Goal: Task Accomplishment & Management: Manage account settings

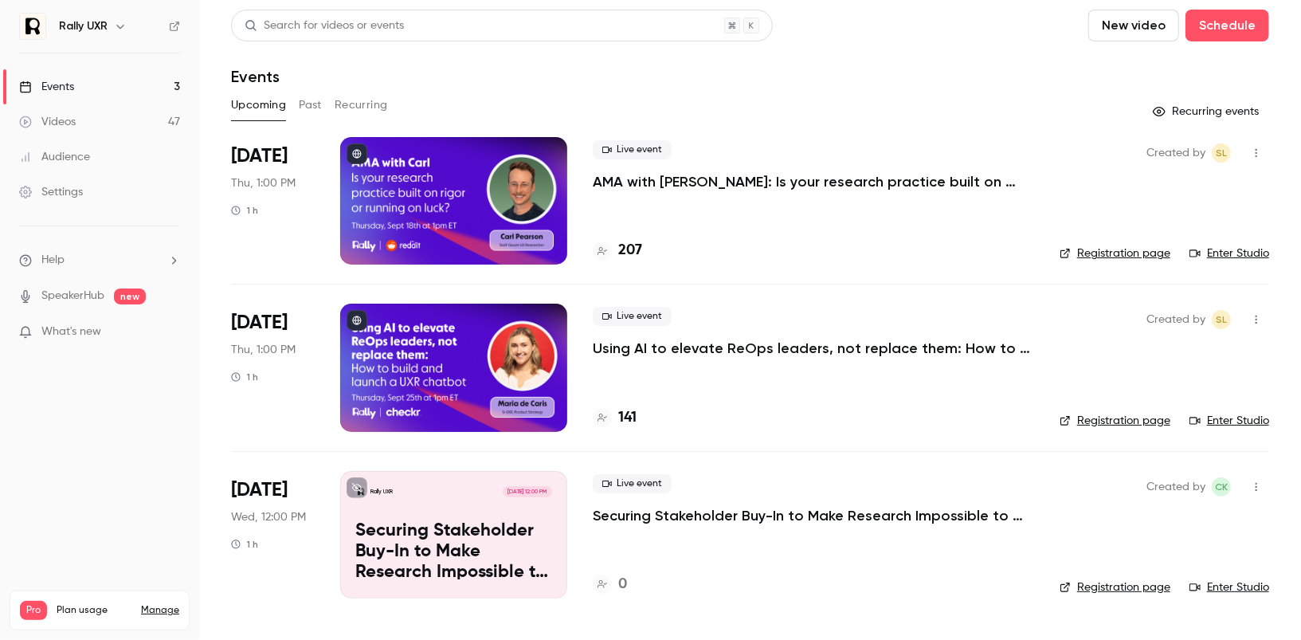
click at [633, 185] on p "AMA with [PERSON_NAME]: Is your research practice built on rigor or running on …" at bounding box center [813, 181] width 441 height 19
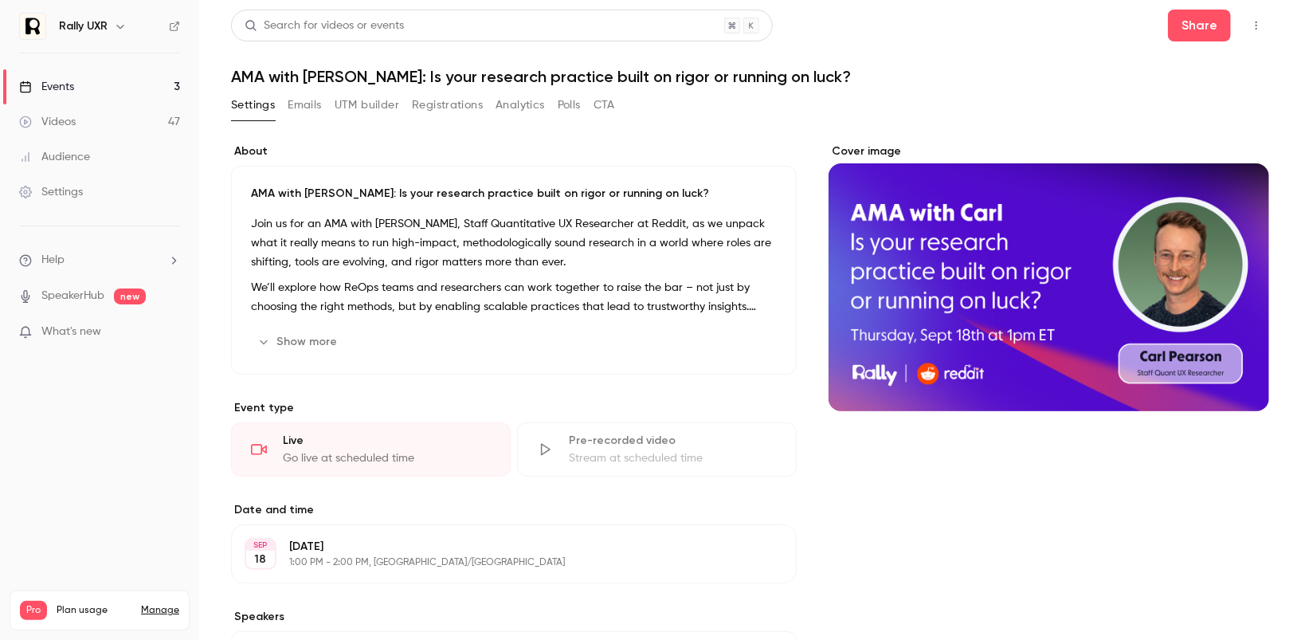
click at [312, 108] on button "Emails" at bounding box center [304, 104] width 33 height 25
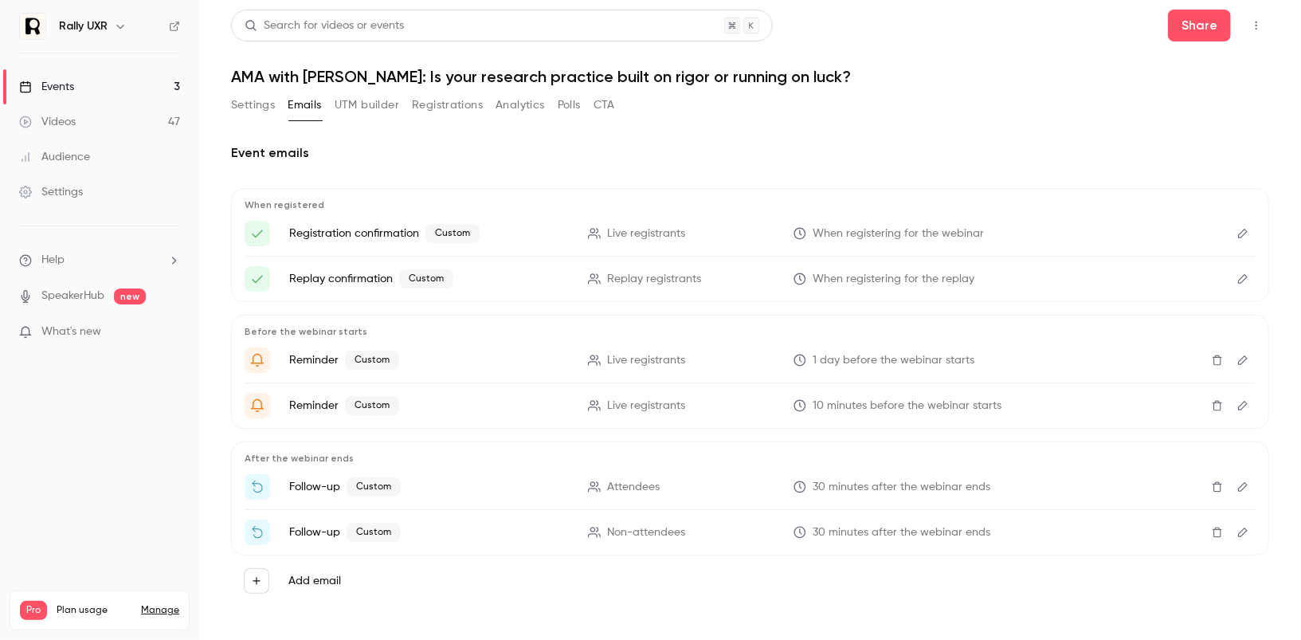
click at [433, 96] on button "Registrations" at bounding box center [447, 104] width 71 height 25
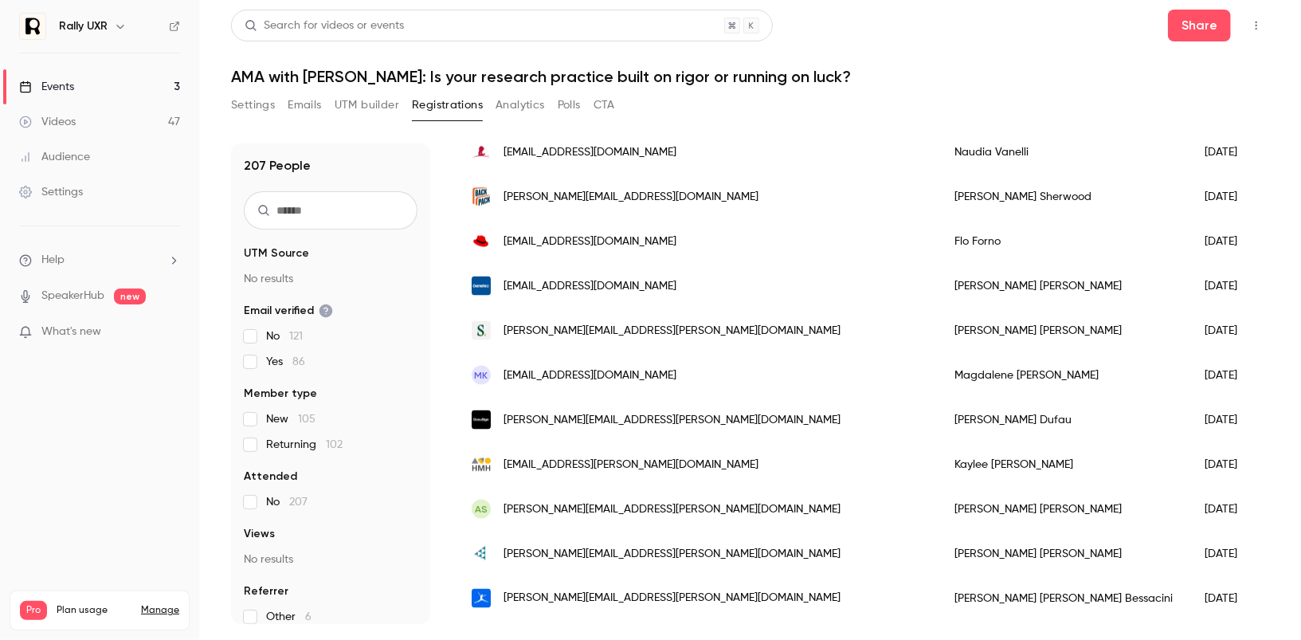
scroll to position [1637, 0]
click at [245, 108] on button "Settings" at bounding box center [253, 104] width 44 height 25
